Goal: Transaction & Acquisition: Purchase product/service

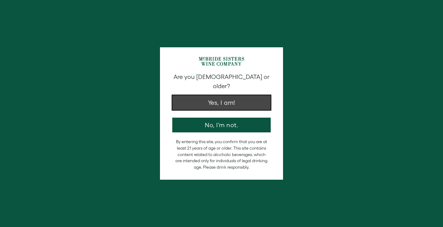
click at [224, 96] on button "Yes, I am!" at bounding box center [221, 102] width 98 height 15
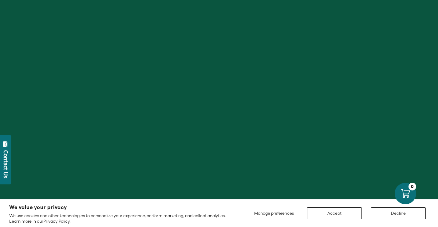
click at [340, 210] on button "Accept" at bounding box center [334, 213] width 55 height 12
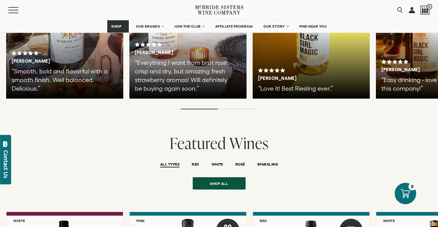
scroll to position [1171, 0]
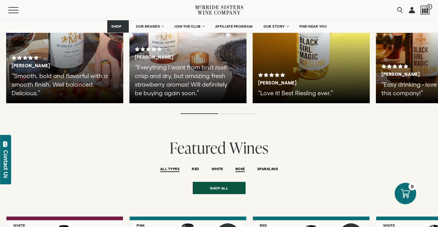
click at [239, 167] on span "ROSÉ" at bounding box center [240, 169] width 10 height 5
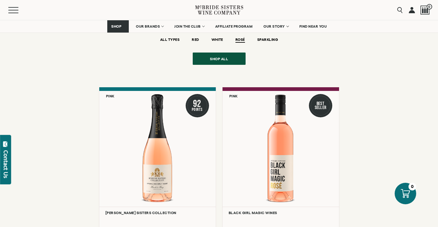
scroll to position [1318, 0]
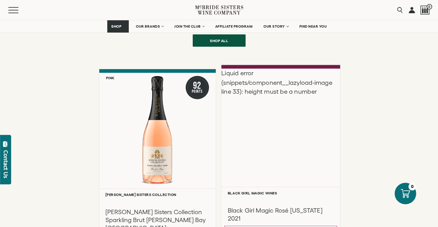
click at [256, 75] on div "Liquid error (snippets/component__lazyload-image line 33): height must be a num…" at bounding box center [280, 128] width 119 height 118
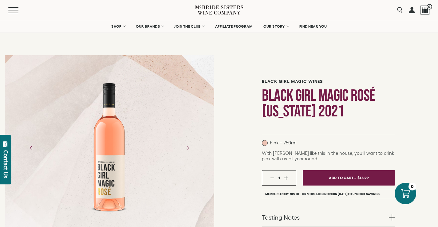
drag, startPoint x: 135, startPoint y: 158, endPoint x: 361, endPoint y: 38, distance: 256.3
click at [358, 41] on section "Black Girl Magic Wines Black Girl Magic Rosé California 2021" at bounding box center [219, 185] width 438 height 371
